Goal: Entertainment & Leisure: Consume media (video, audio)

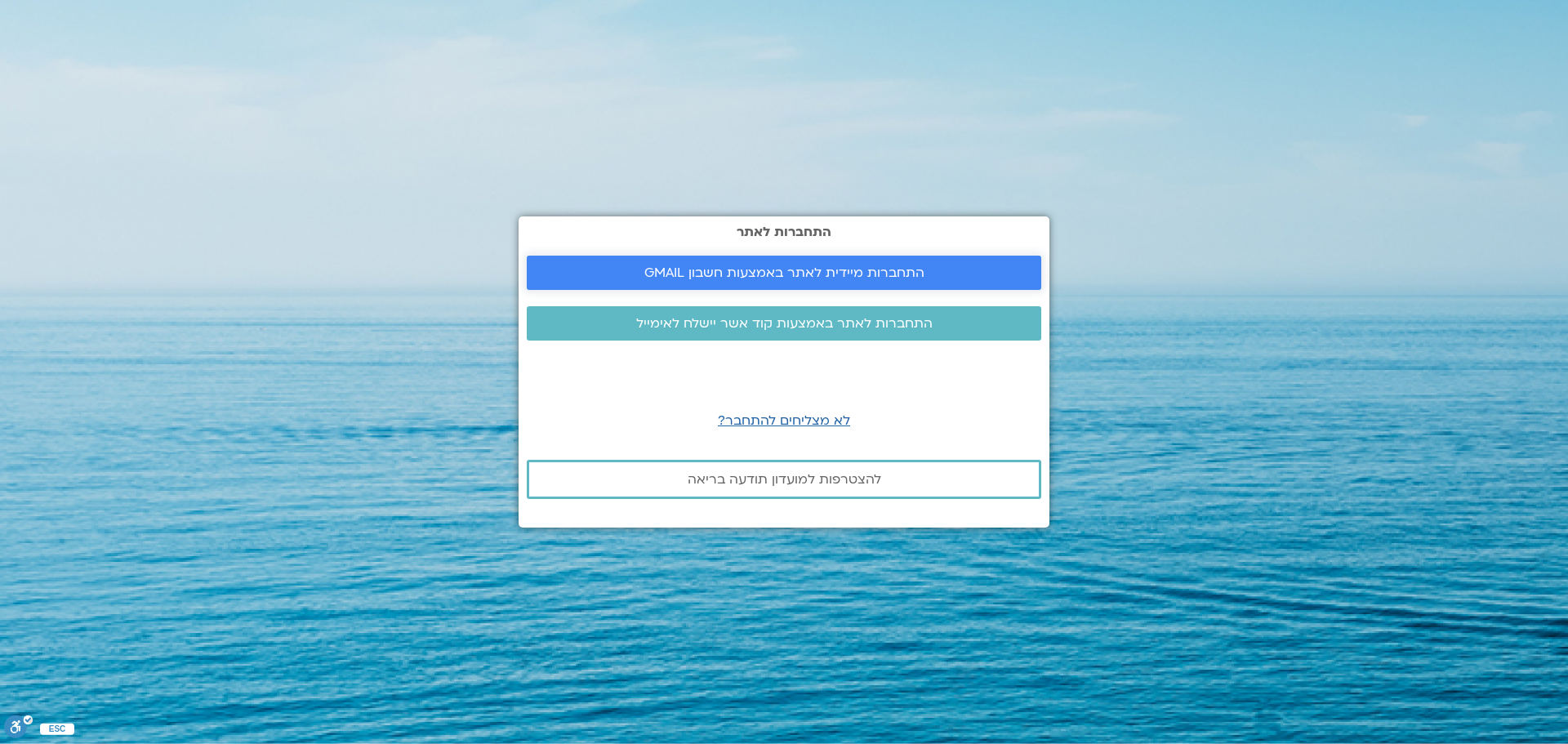
click at [795, 271] on span "התחברות מיידית לאתר באמצעות חשבון GMAIL" at bounding box center [784, 273] width 280 height 15
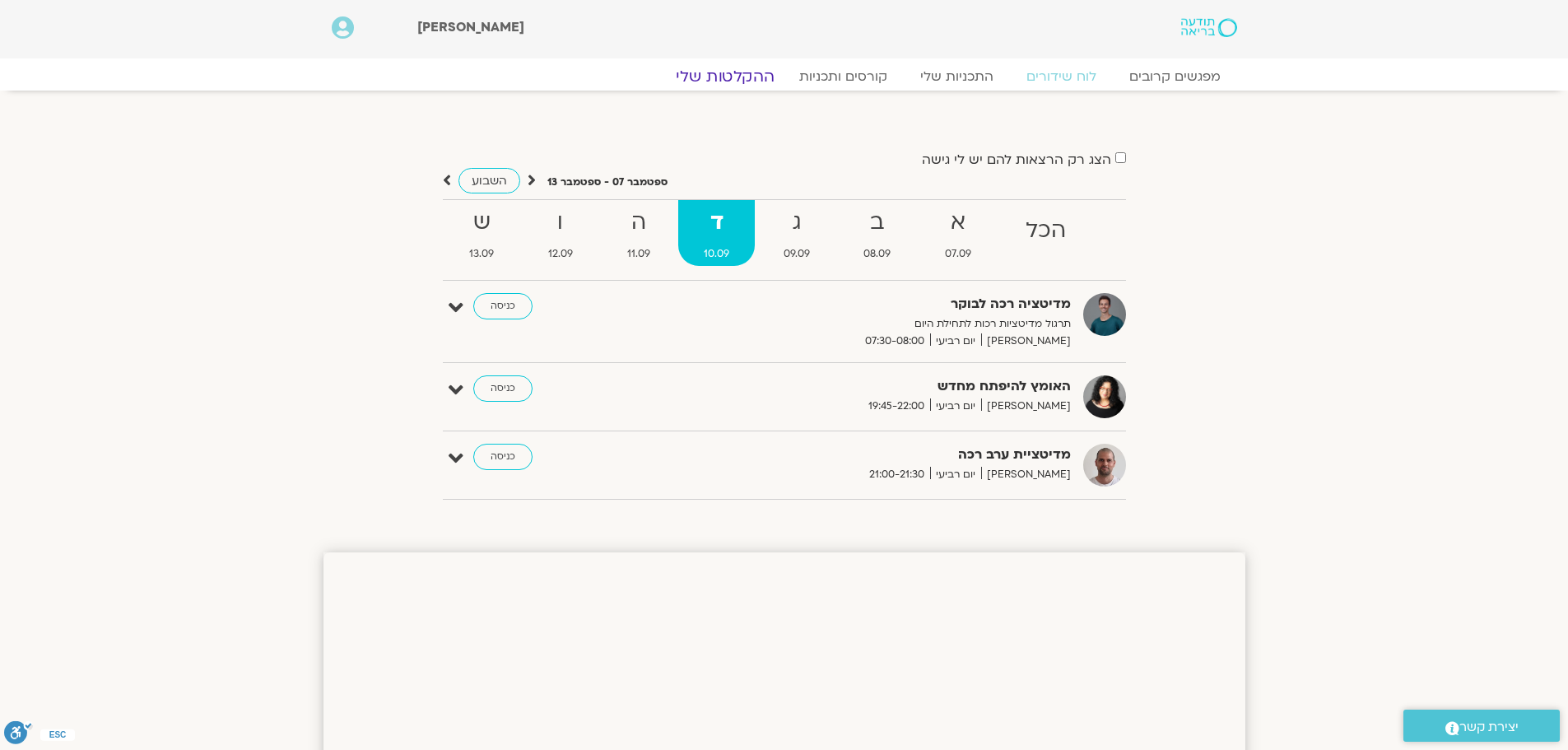
click at [748, 79] on link "ההקלטות שלי" at bounding box center [725, 77] width 138 height 20
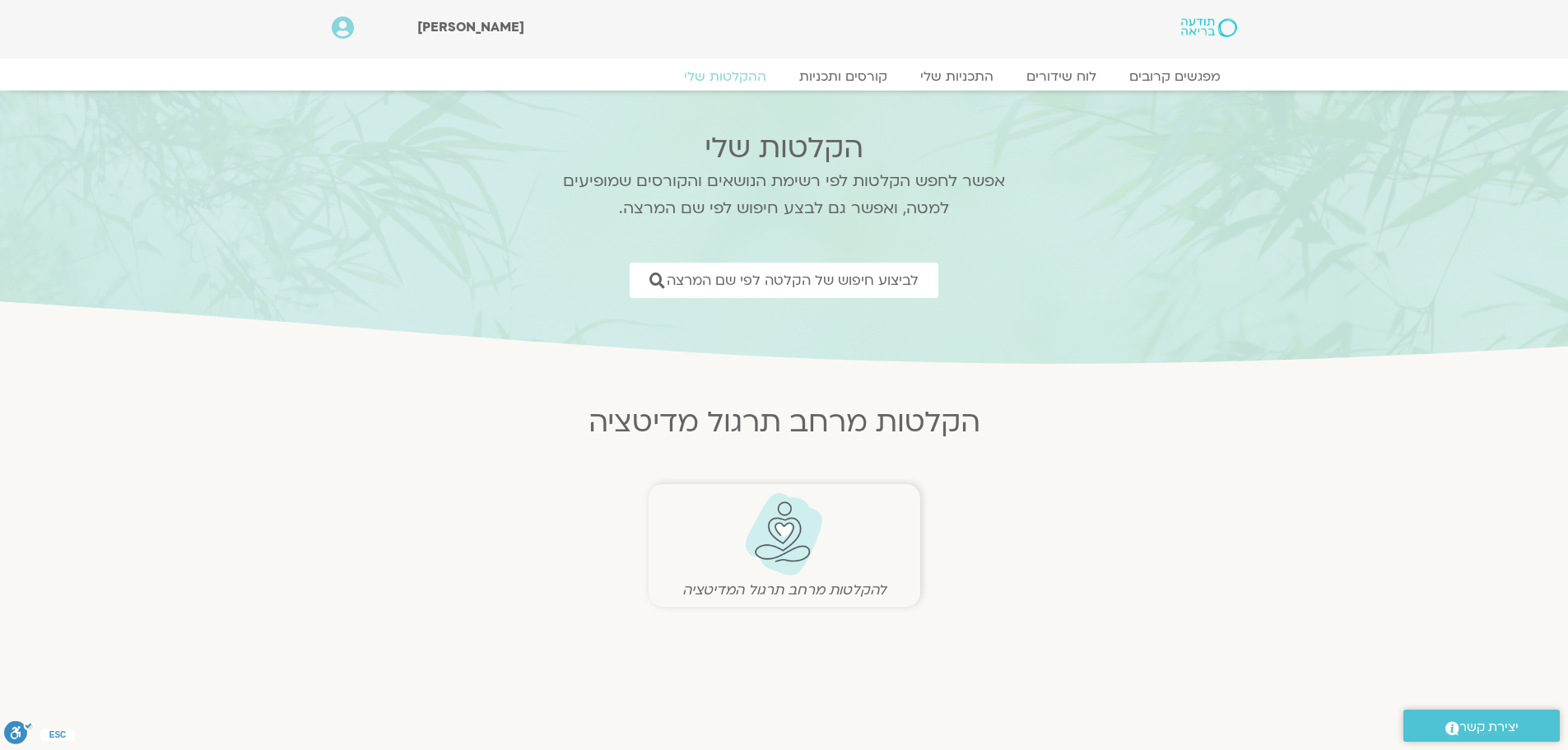
click at [776, 528] on img at bounding box center [784, 534] width 81 height 84
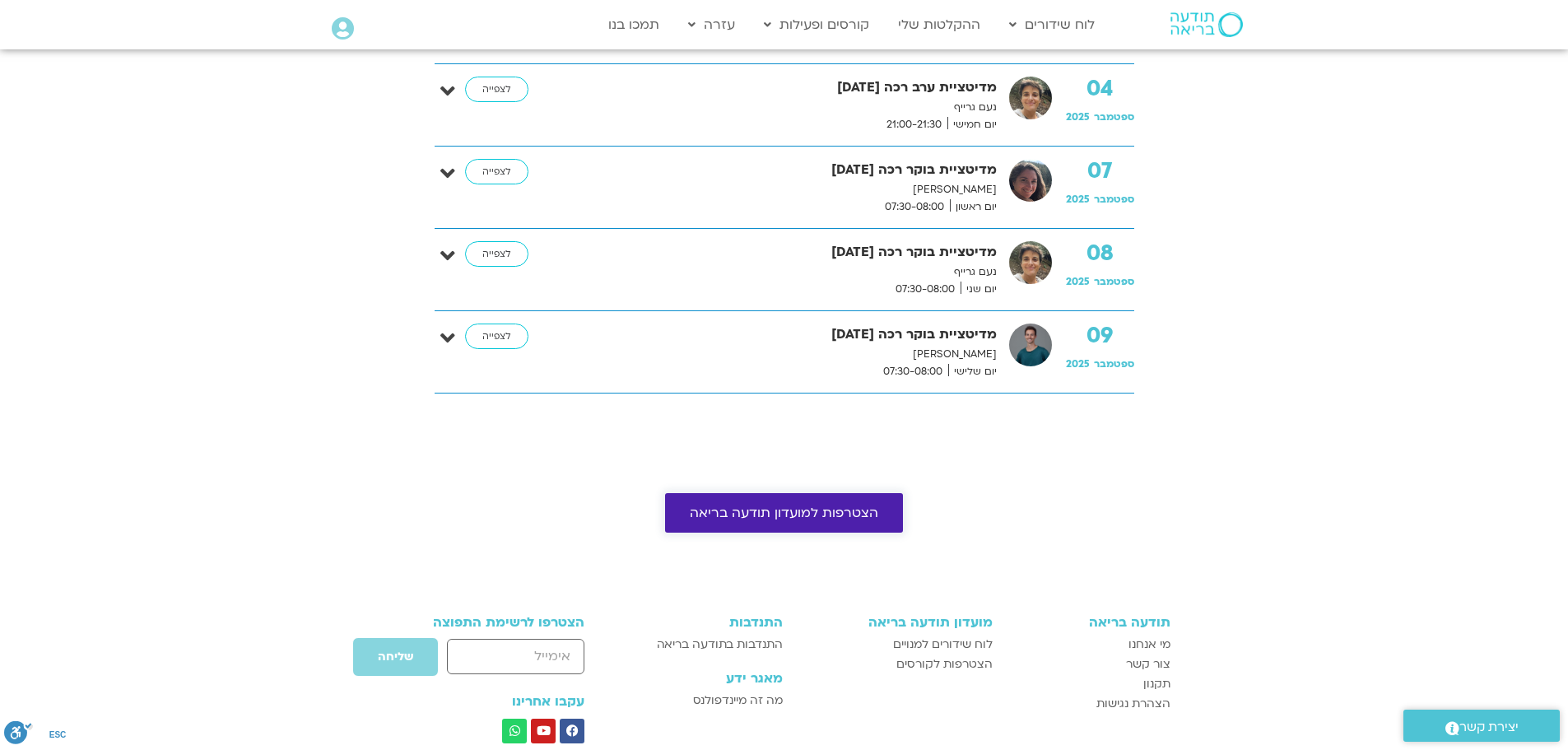
scroll to position [906, 0]
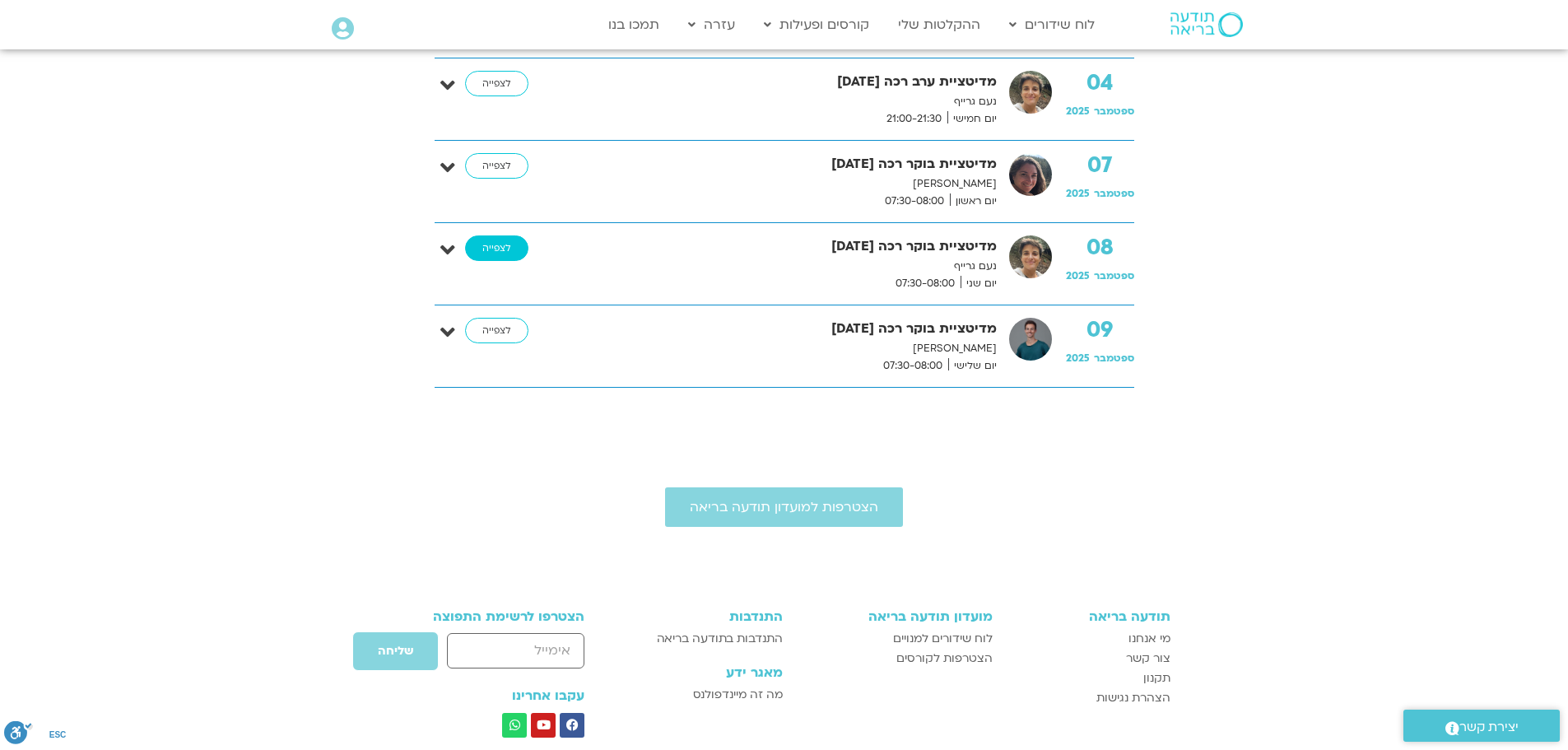
click at [512, 247] on link "לצפייה" at bounding box center [496, 249] width 63 height 26
